Goal: Task Accomplishment & Management: Manage account settings

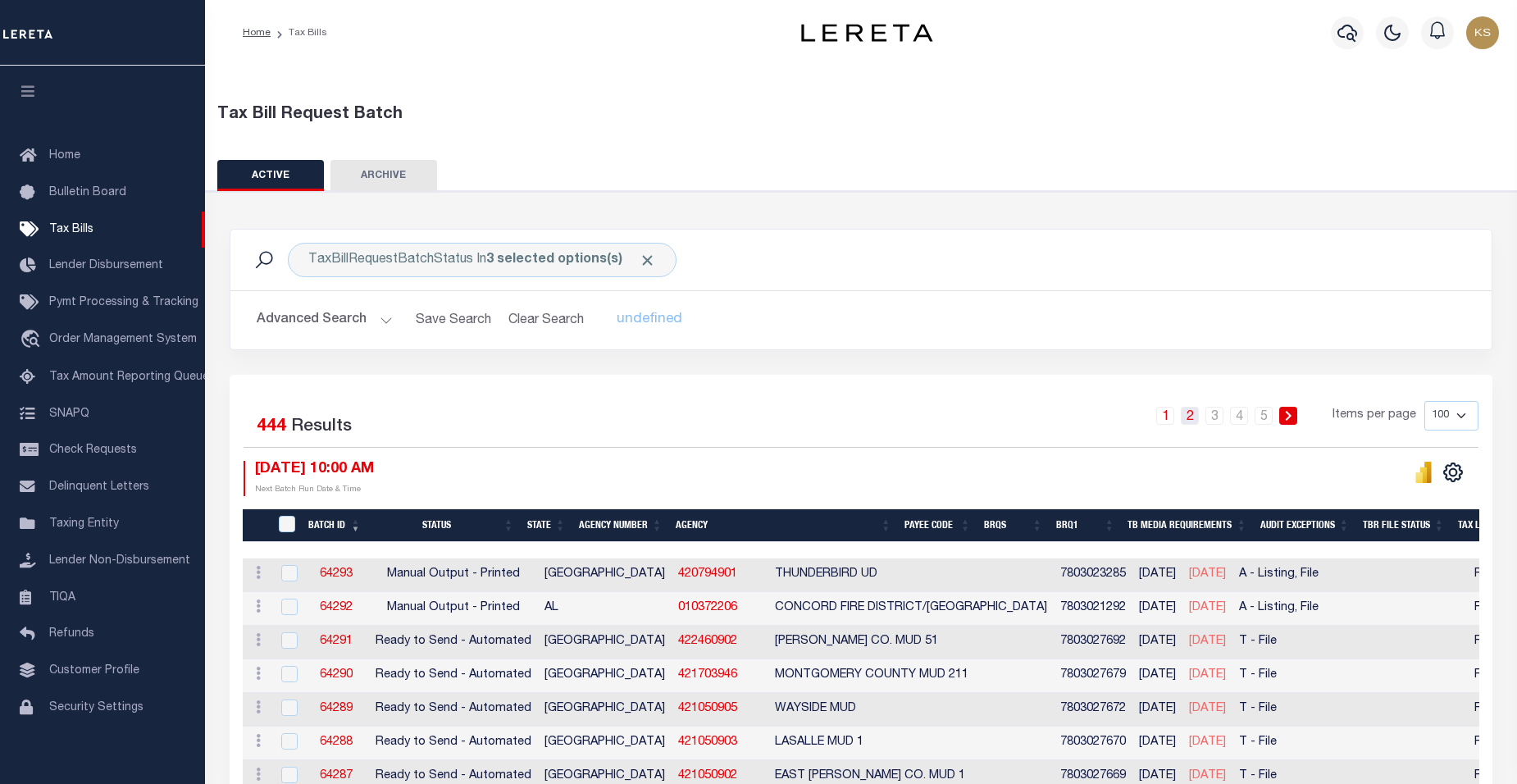
click at [1189, 417] on link "2" at bounding box center [1190, 415] width 18 height 18
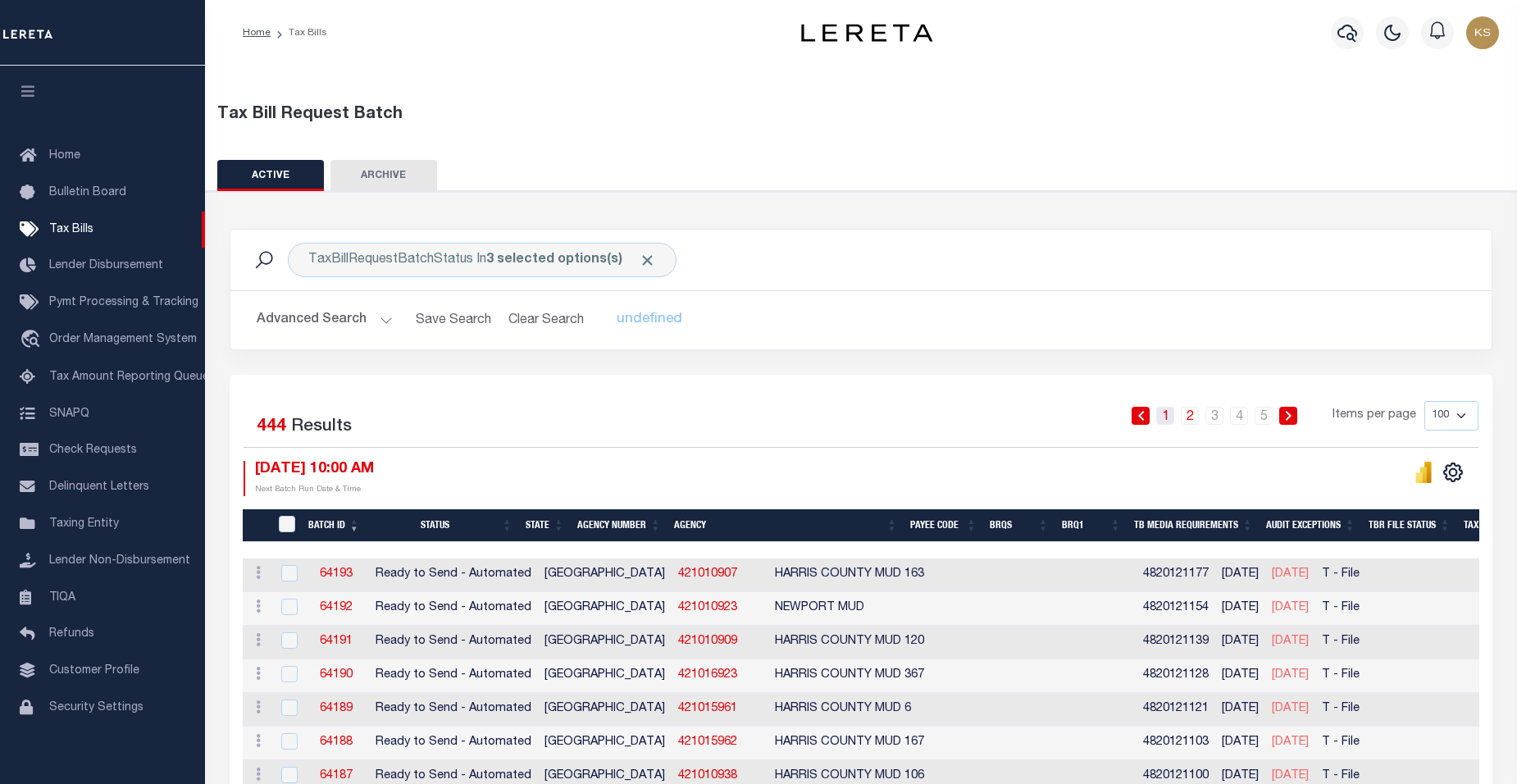
click at [1167, 417] on link "1" at bounding box center [1164, 415] width 18 height 18
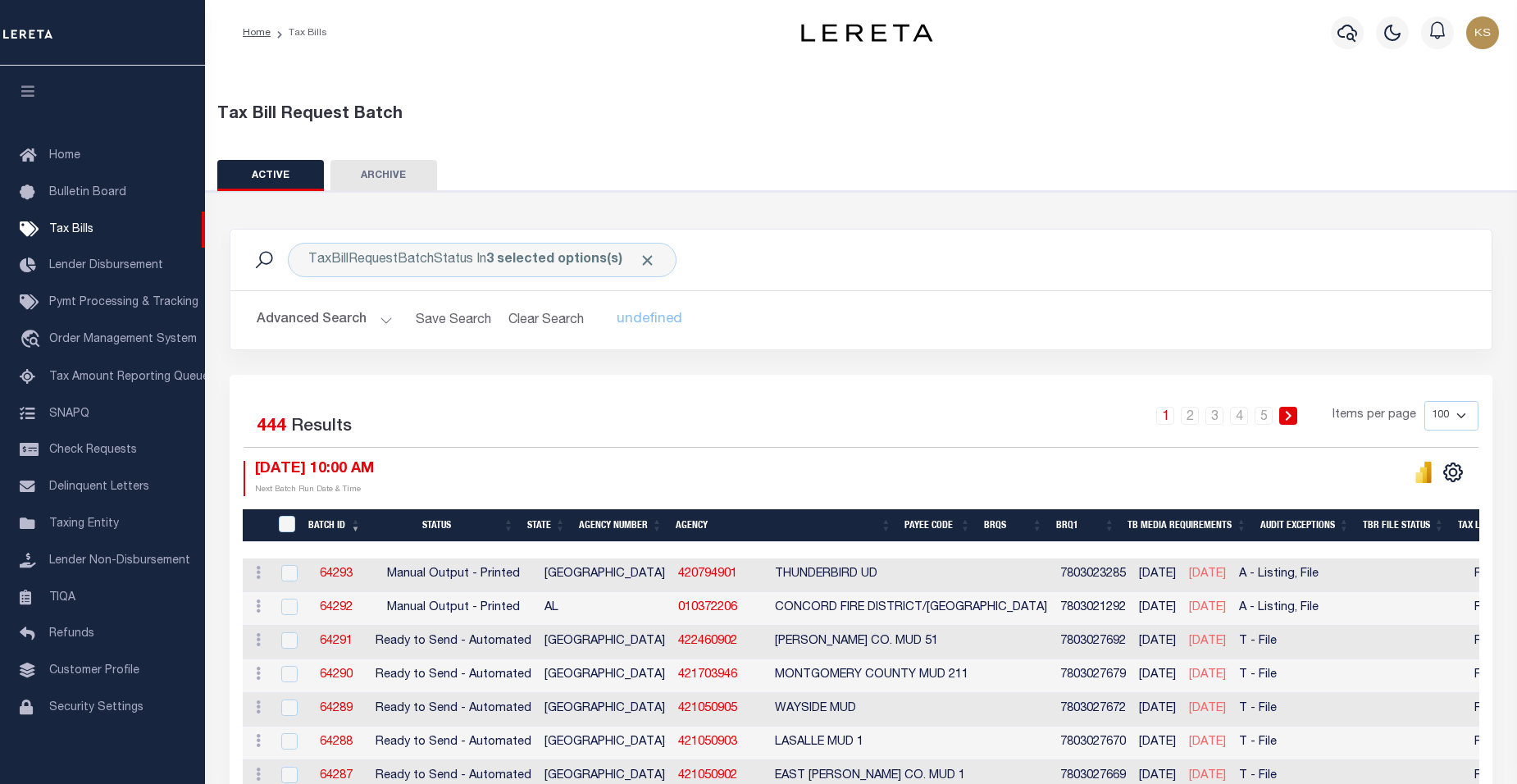
click at [1167, 414] on link "1" at bounding box center [1164, 415] width 18 height 18
click at [617, 525] on th "Agency Number" at bounding box center [620, 525] width 97 height 33
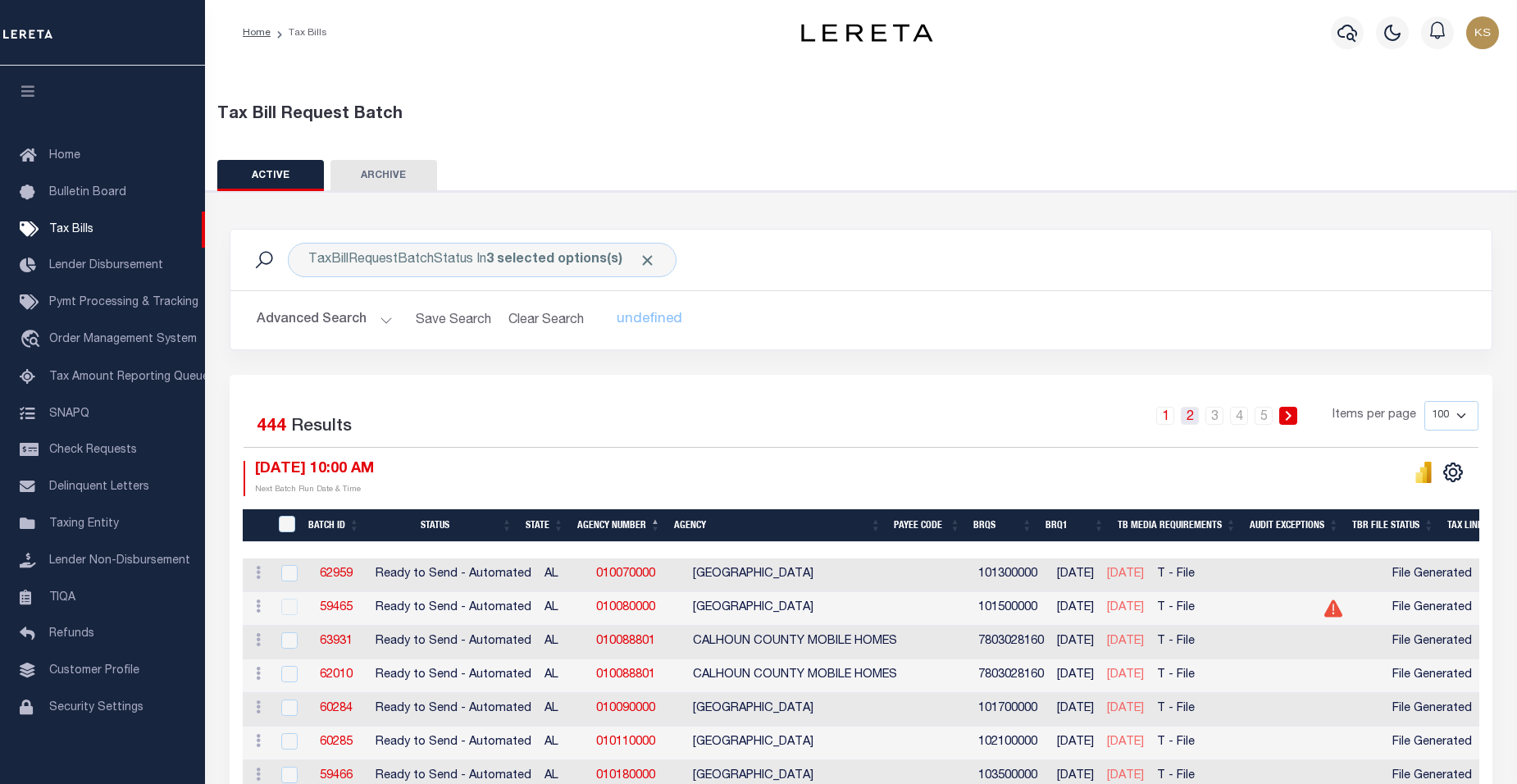
click at [1187, 418] on link "2" at bounding box center [1190, 415] width 18 height 18
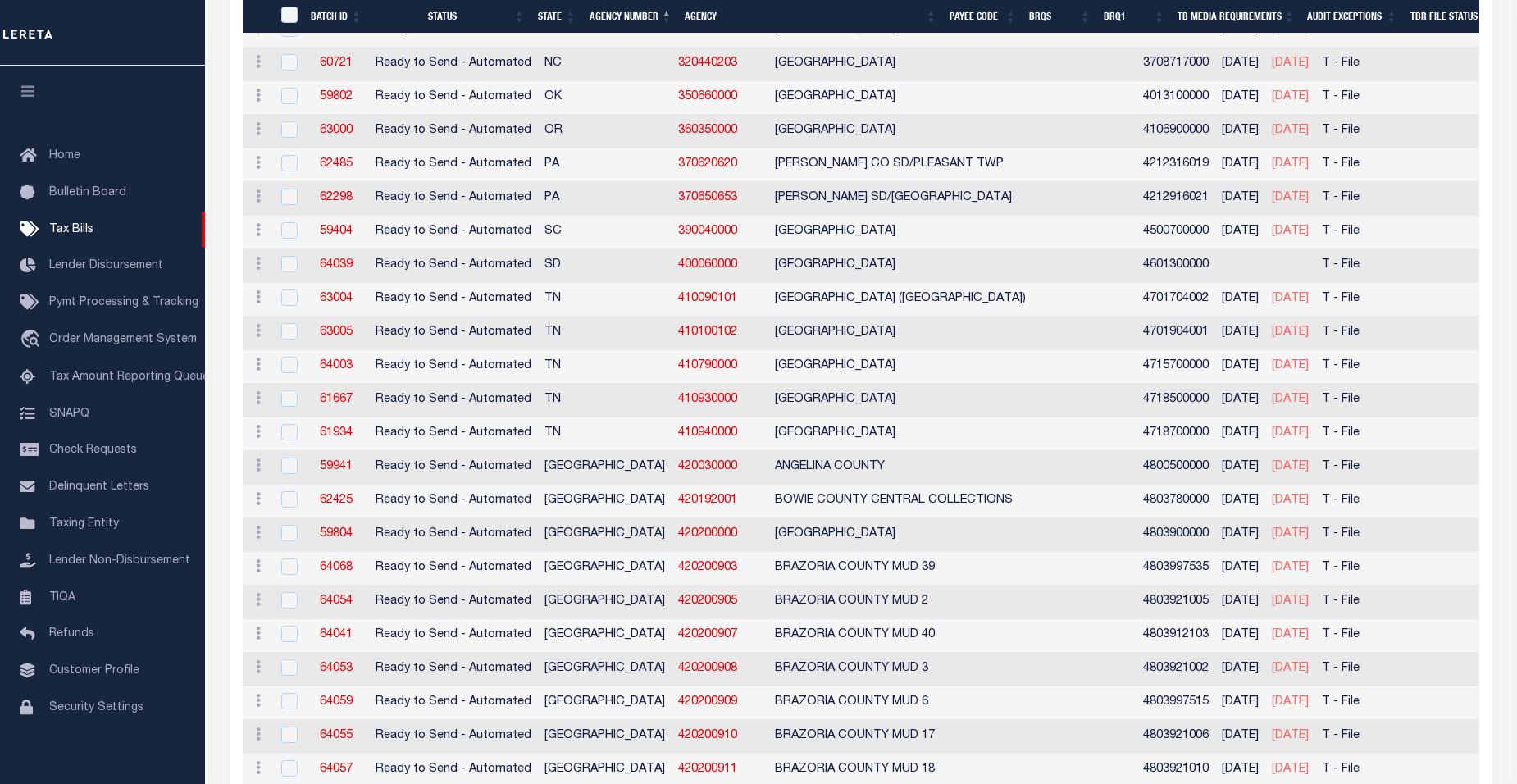
scroll to position [1329, 0]
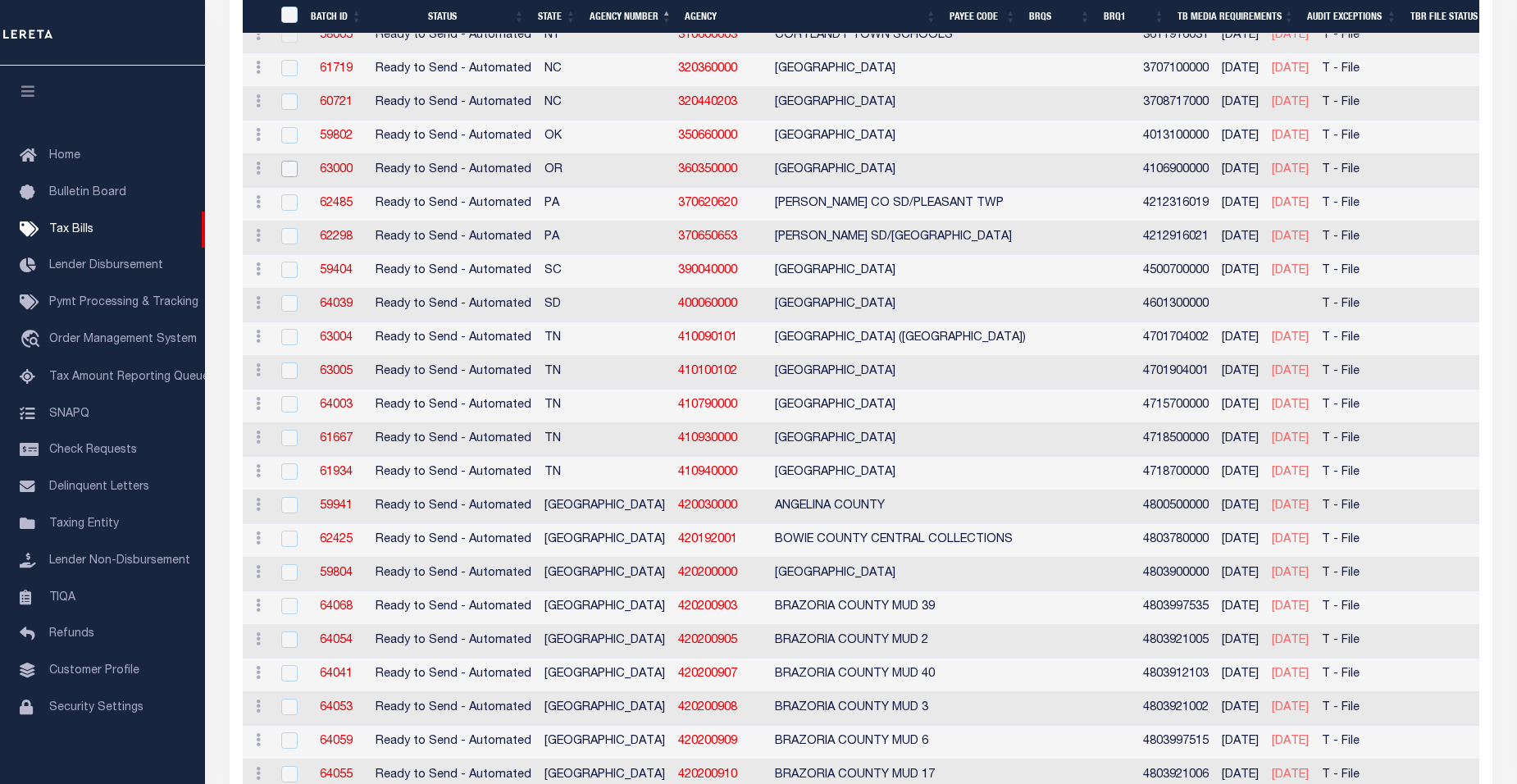
drag, startPoint x: 289, startPoint y: 167, endPoint x: 322, endPoint y: 183, distance: 36.7
click at [289, 167] on input "checkbox" at bounding box center [289, 169] width 17 height 17
checkbox input "true"
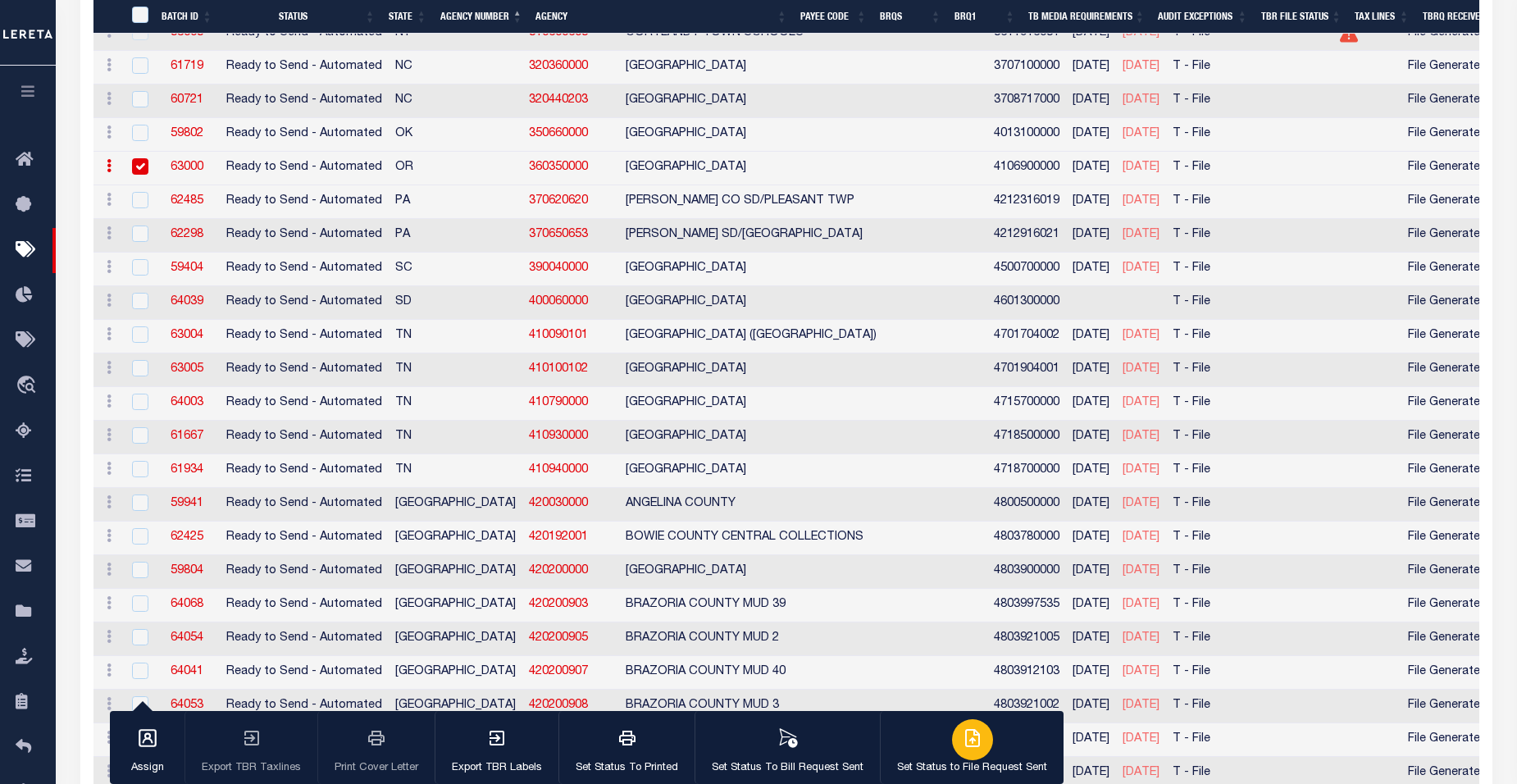
click at [966, 746] on icon "button" at bounding box center [973, 738] width 13 height 17
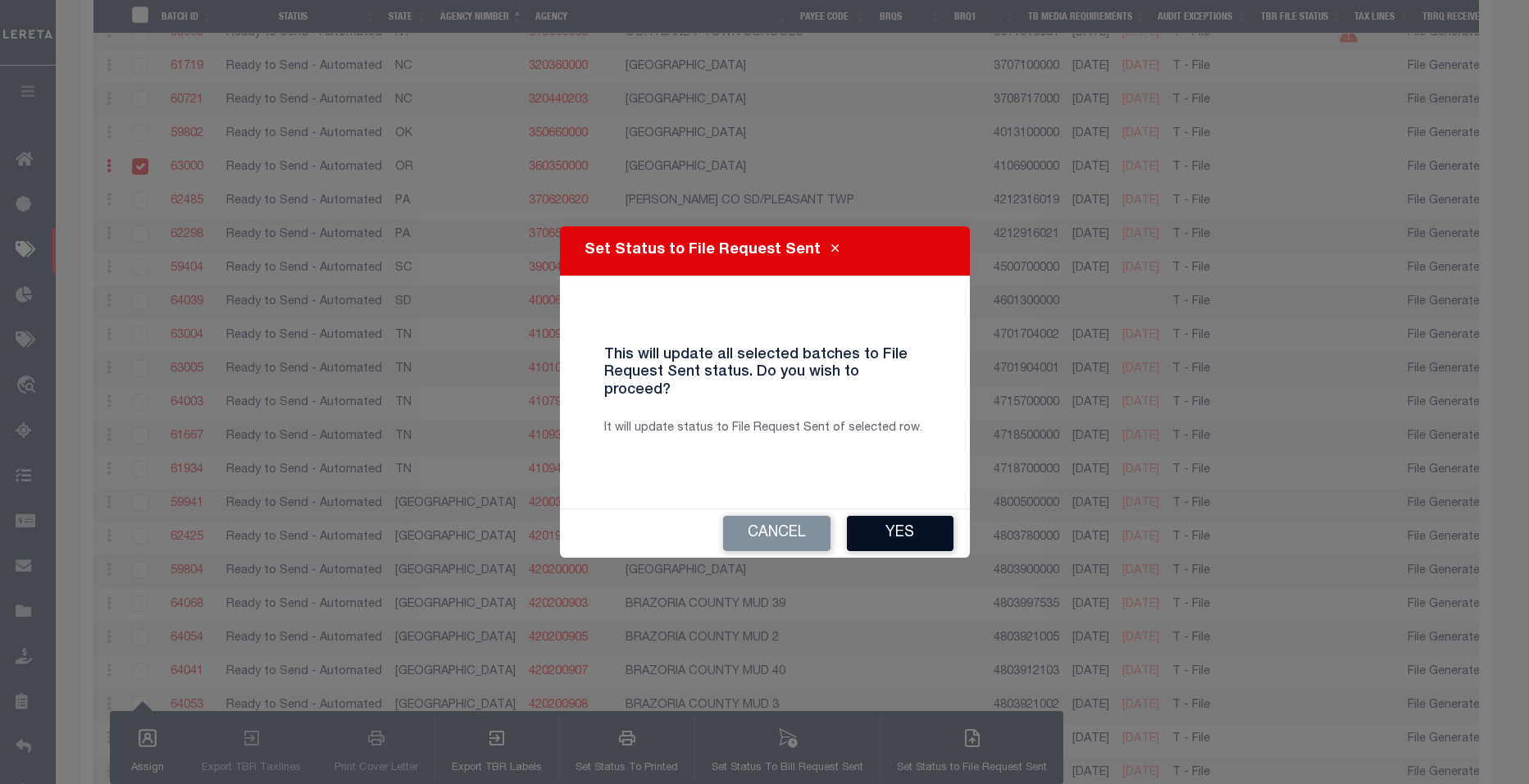
click at [908, 525] on button "Yes" at bounding box center [900, 534] width 107 height 35
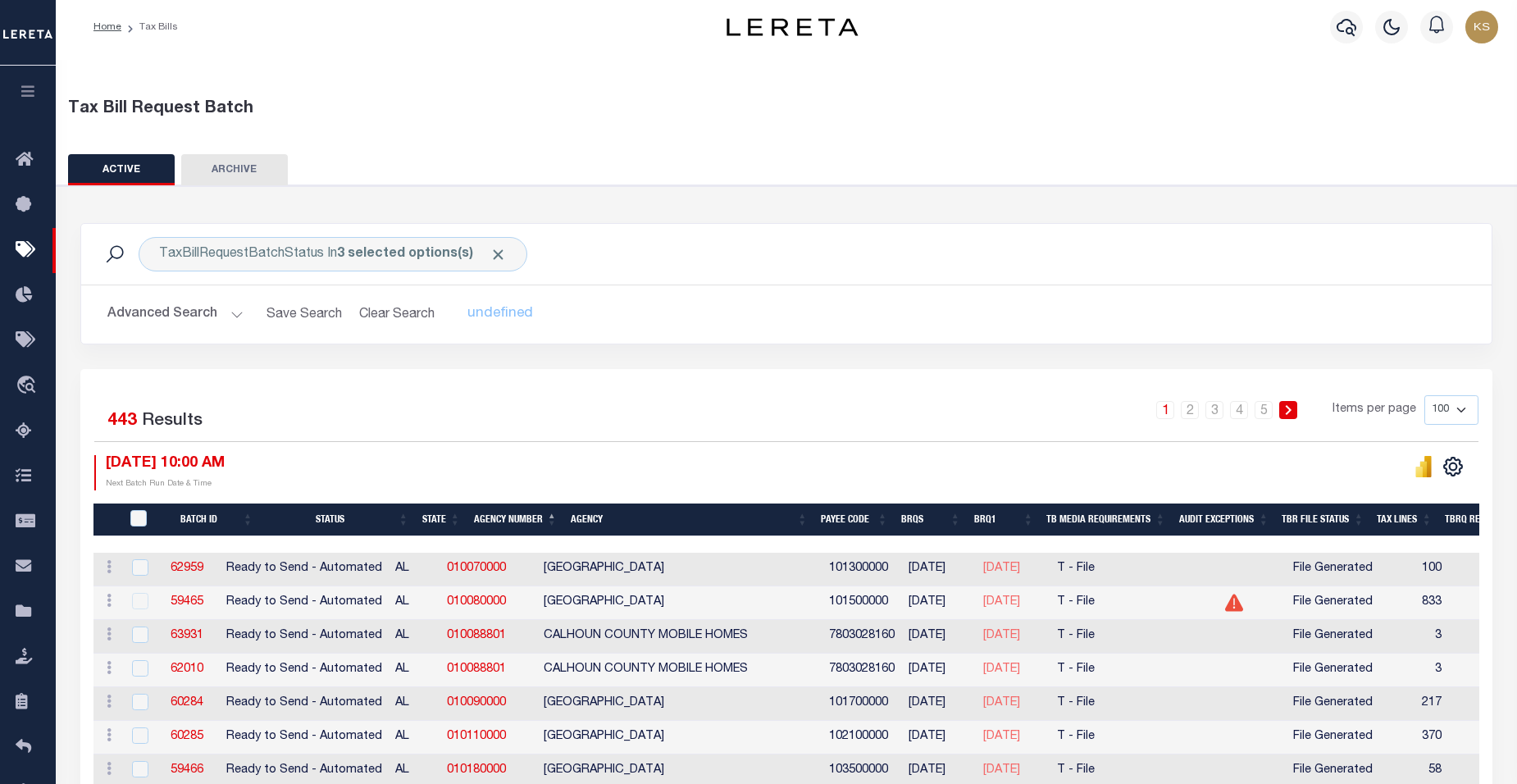
scroll to position [0, 0]
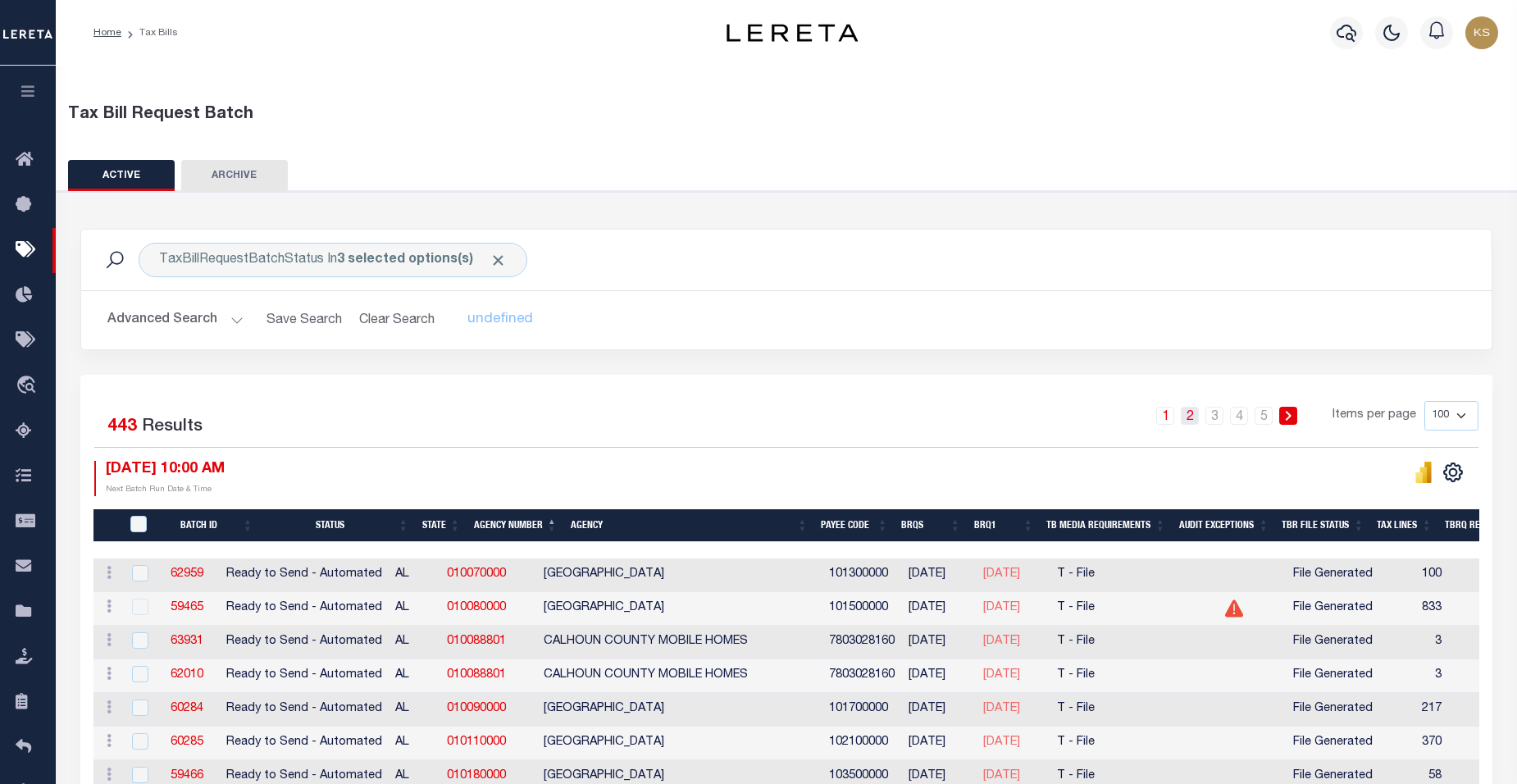
click at [1194, 417] on link "2" at bounding box center [1190, 415] width 18 height 18
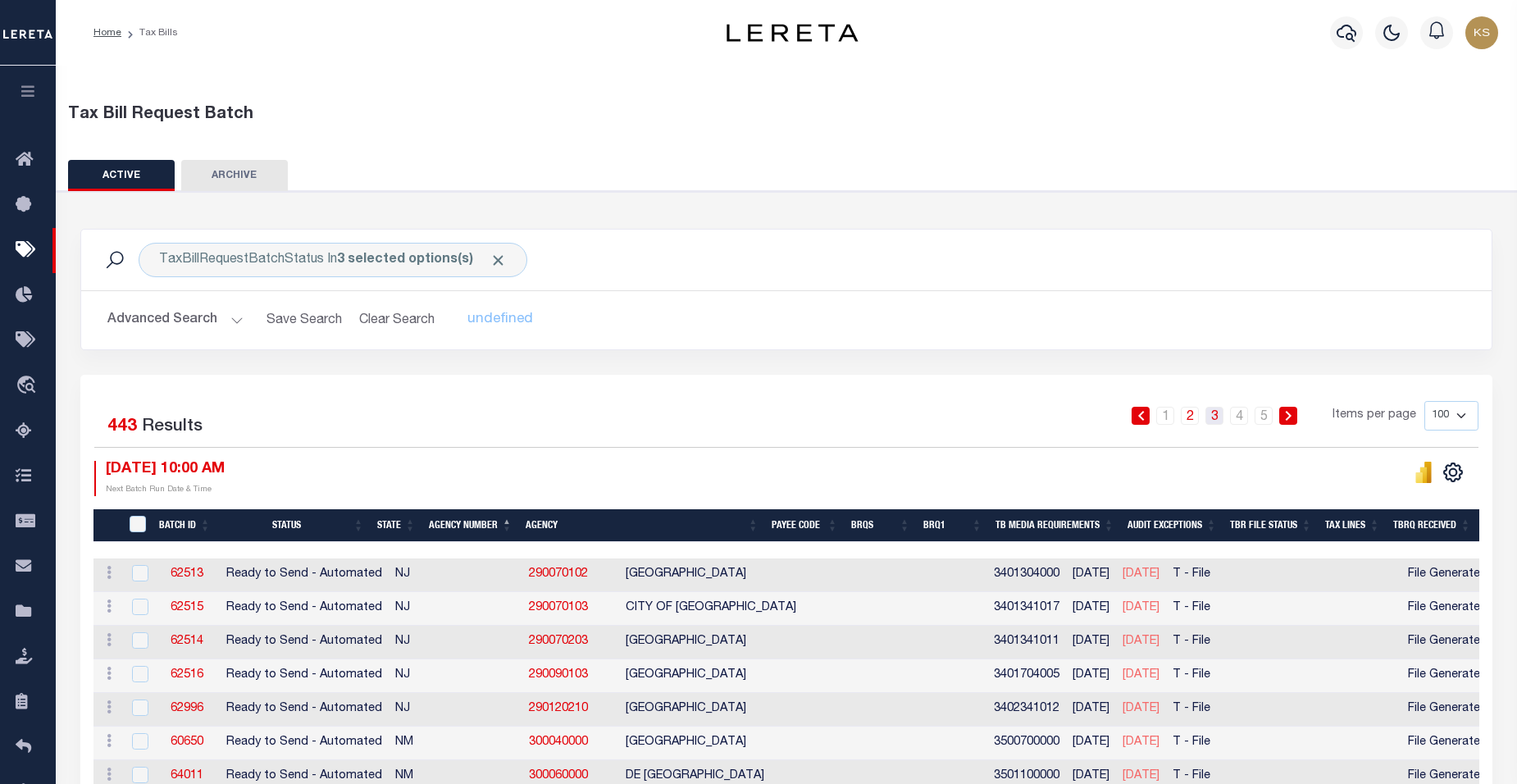
click at [1215, 416] on link "3" at bounding box center [1214, 415] width 18 height 18
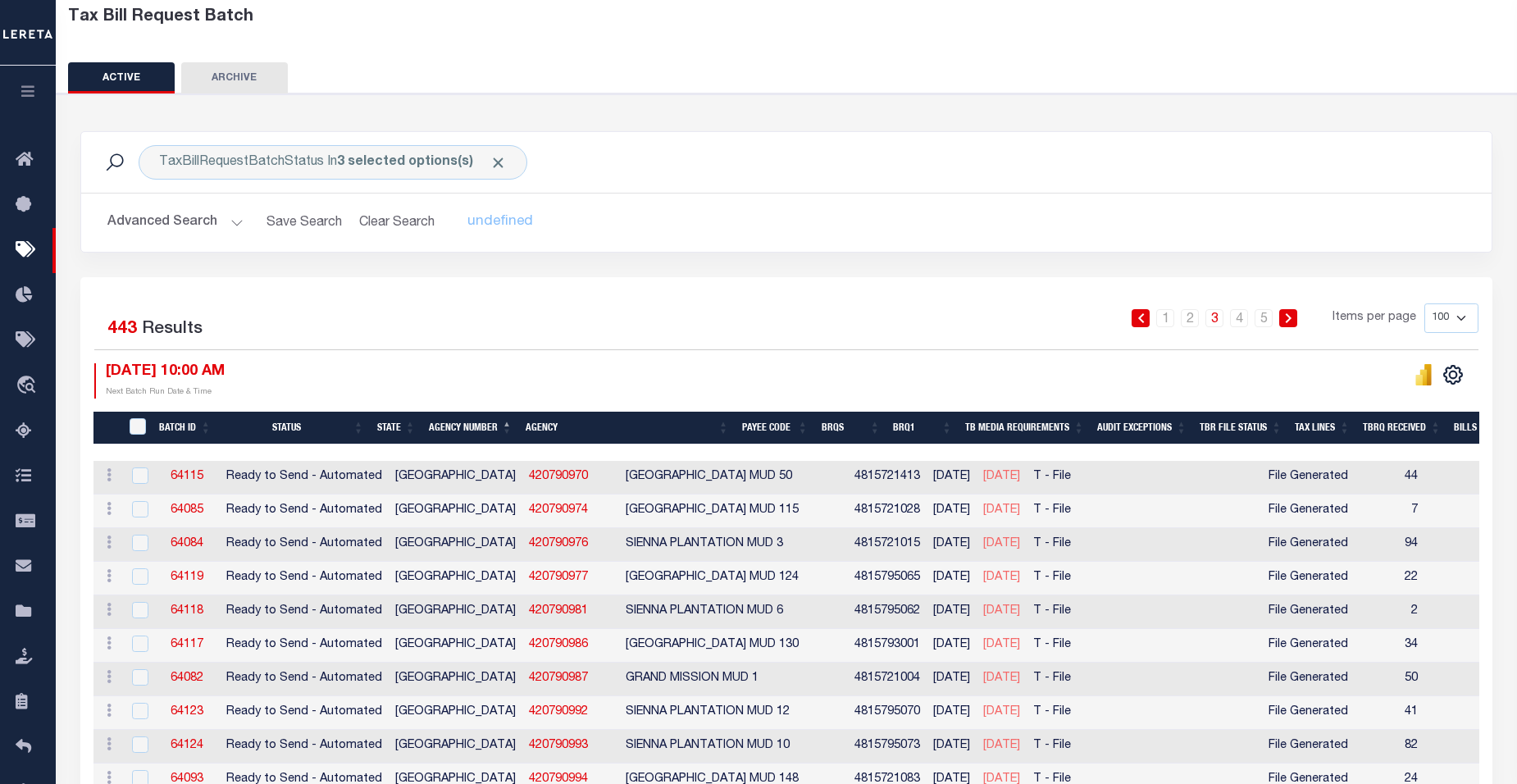
scroll to position [99, 0]
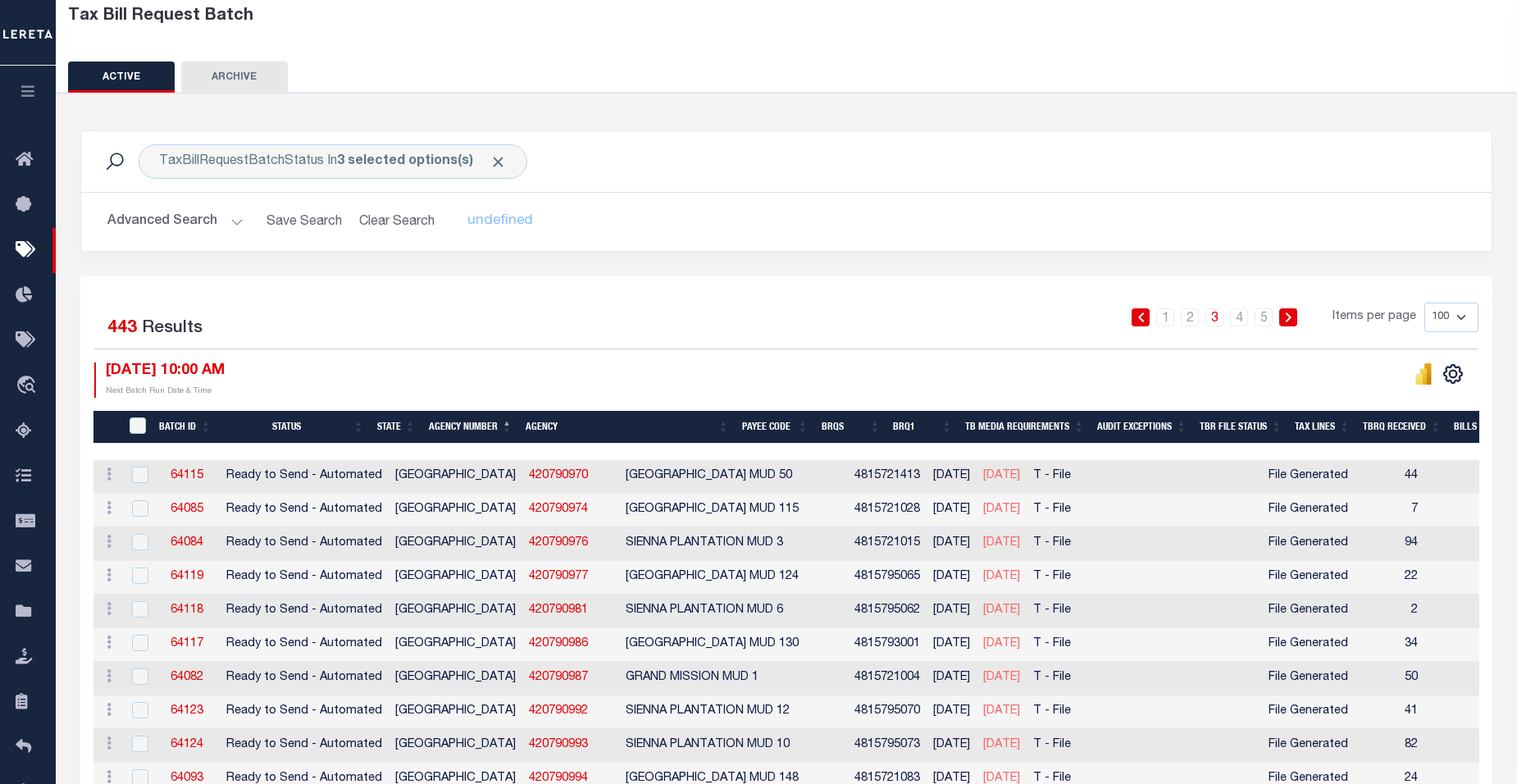
click at [948, 154] on div "TaxBillRequestBatchStatus In 3 selected options(s) Search" at bounding box center [786, 161] width 1384 height 34
drag, startPoint x: 1169, startPoint y: 318, endPoint x: 1240, endPoint y: 499, distance: 194.4
click at [1169, 318] on link "1" at bounding box center [1164, 316] width 18 height 18
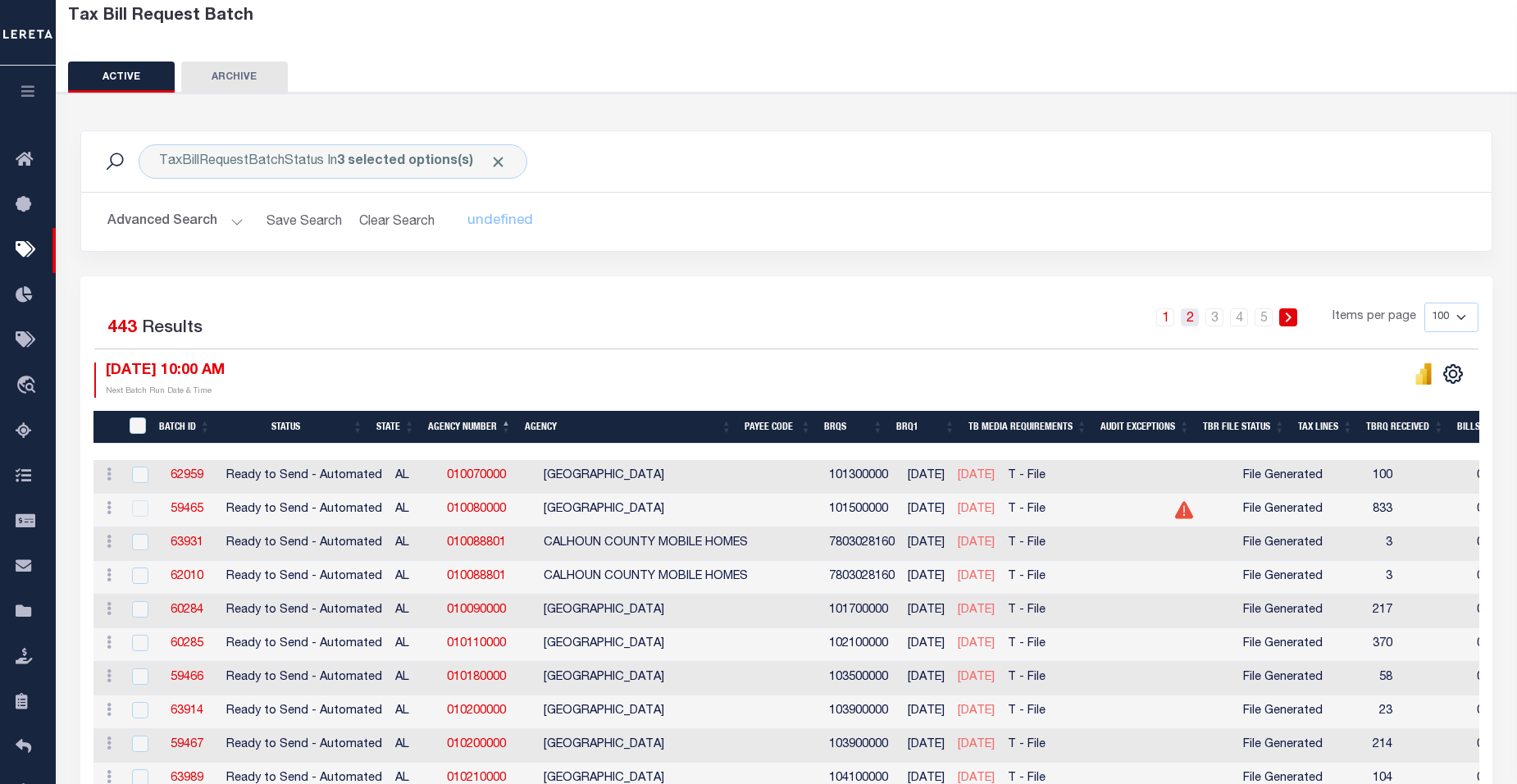
click at [1194, 316] on link "2" at bounding box center [1190, 316] width 18 height 18
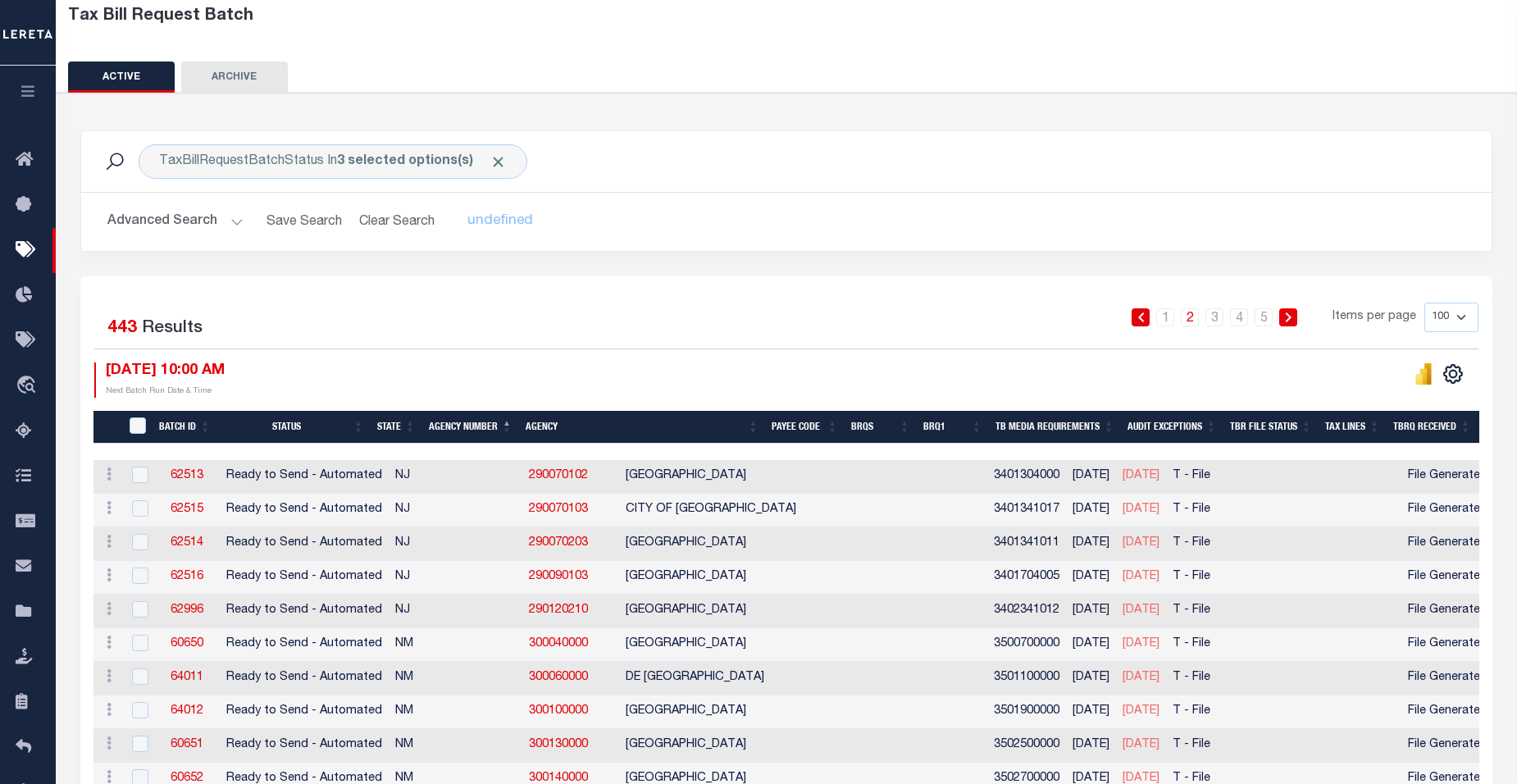
click at [507, 366] on div "[DATE] 10:00 AM Next Batch Run Date & Time" at bounding box center [440, 380] width 692 height 35
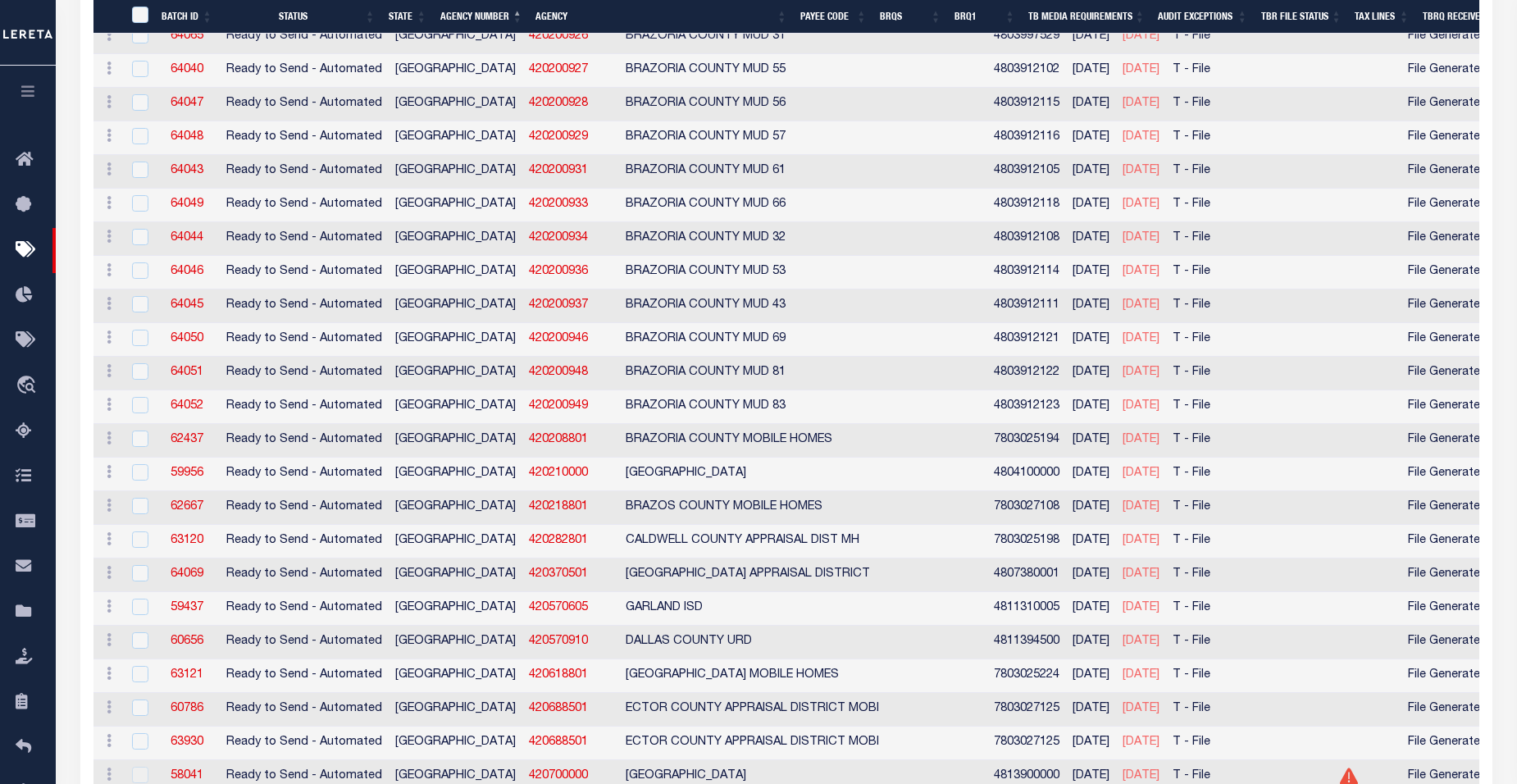
scroll to position [2537, 0]
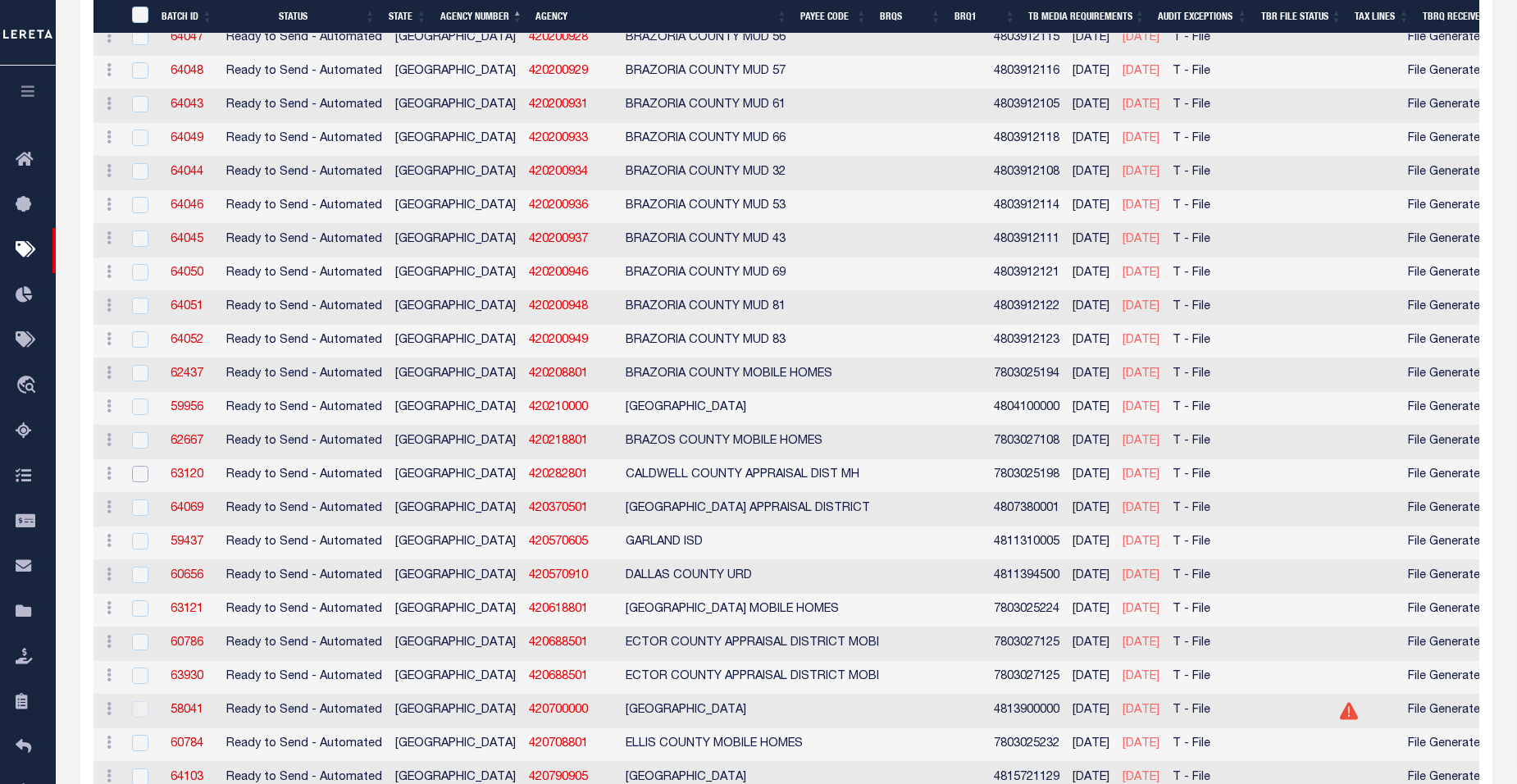
drag, startPoint x: 136, startPoint y: 475, endPoint x: 180, endPoint y: 515, distance: 59.5
click at [136, 475] on input "checkbox" at bounding box center [140, 474] width 17 height 17
checkbox input "true"
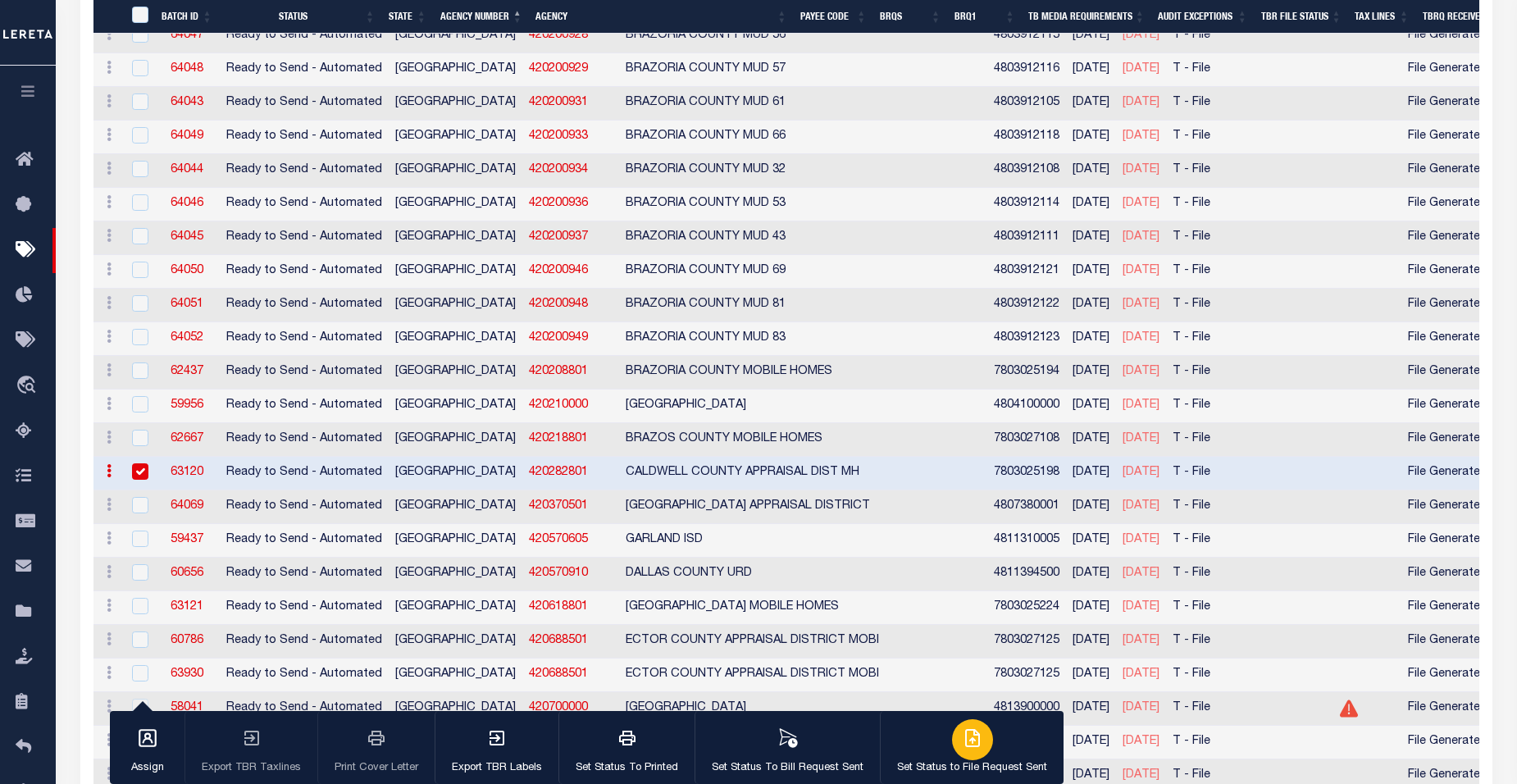
click at [966, 748] on icon "button" at bounding box center [972, 737] width 20 height 20
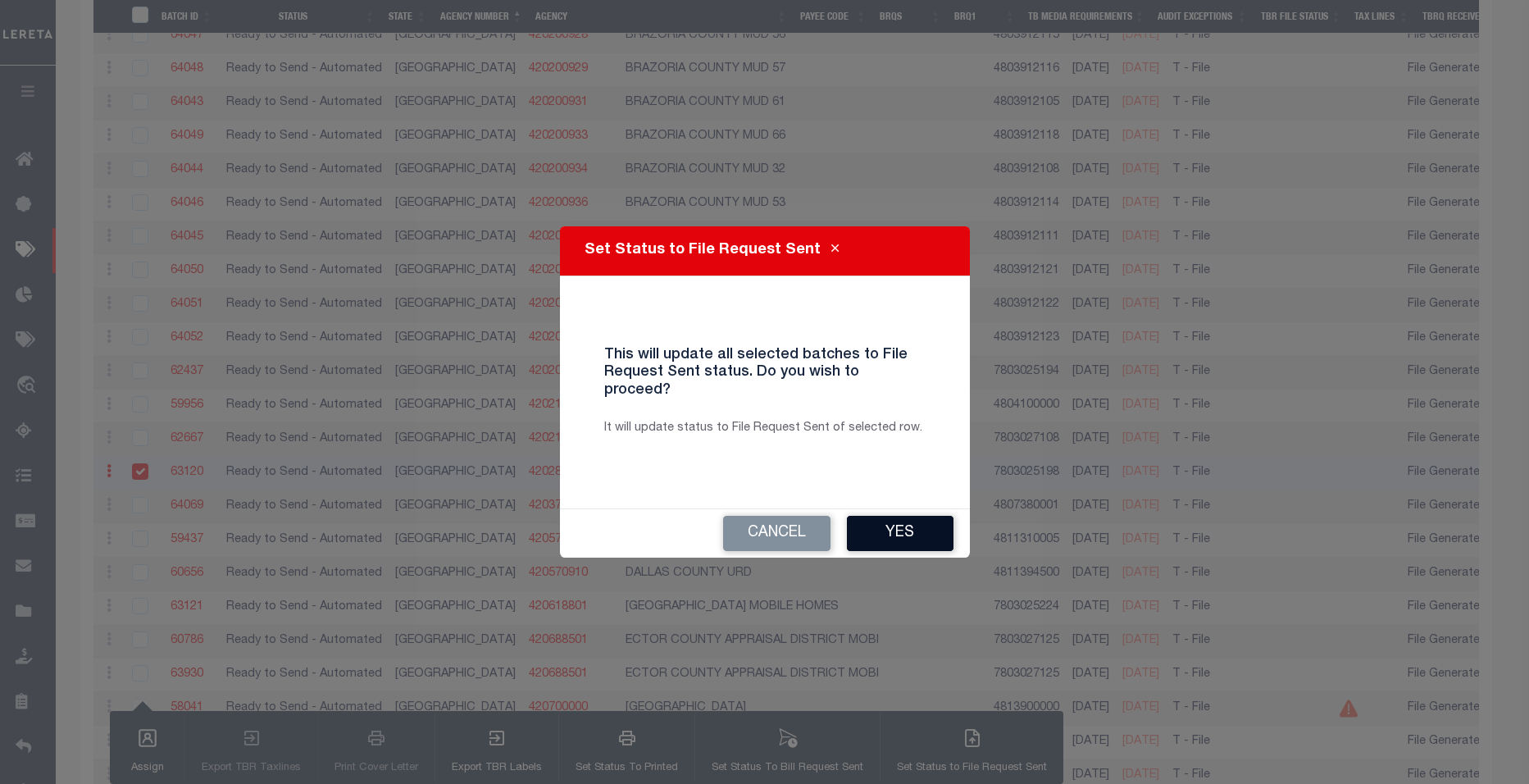
click at [891, 528] on button "Yes" at bounding box center [900, 534] width 107 height 35
